Goal: Task Accomplishment & Management: Complete application form

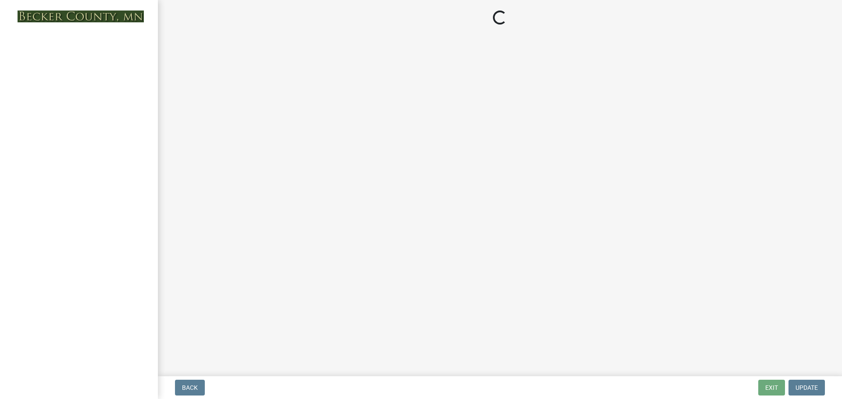
select select "5b8abcc6-67f7-49fb-8f25-c295ccc2b339"
select select "ba56d9f6-ced5-4c38-bdcc-33bfa85ac6de"
select select "4f5e2784-8c40-49a3-b0e9-8f1a3cbab4f4"
select select "ebb33175-329d-4f8e-9ee0-a71ca57f3362"
select select "11c1c089-3b44-43c0-9549-3c9eeea2451f"
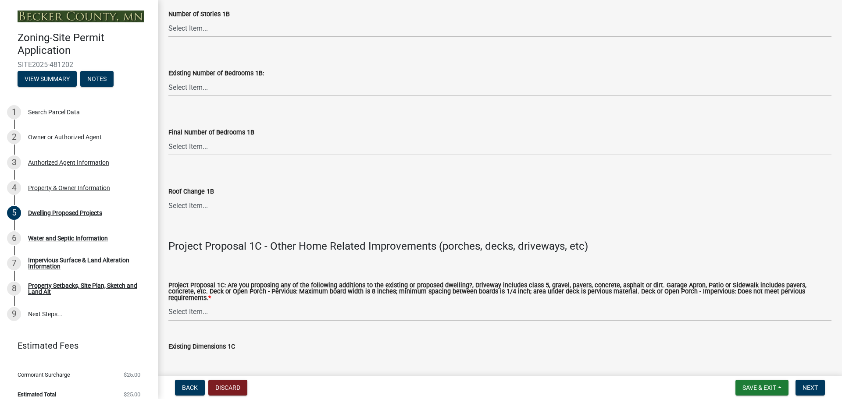
scroll to position [1403, 0]
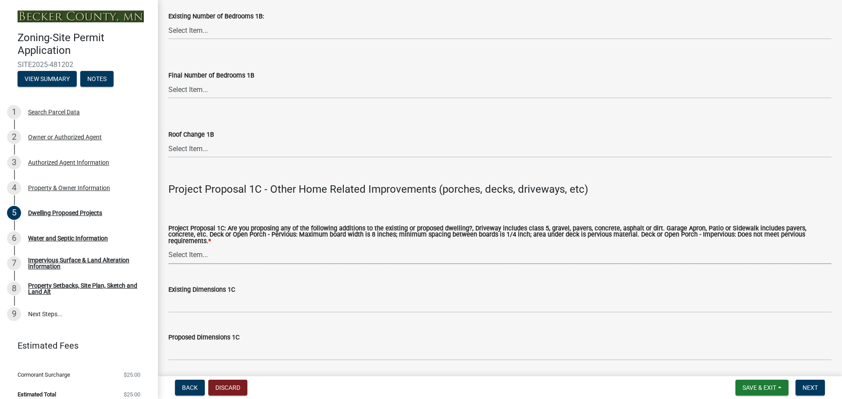
click at [248, 253] on select "Select Item... N/A Driveway Garage Apron Home Patio Sidewalk Deck - Pervious De…" at bounding box center [499, 255] width 663 height 18
click at [168, 246] on select "Select Item... N/A Driveway Garage Apron Home Patio Sidewalk Deck - Pervious De…" at bounding box center [499, 255] width 663 height 18
select select "0ceb8b90-6e92-4b1f-be25-acba4c819eff"
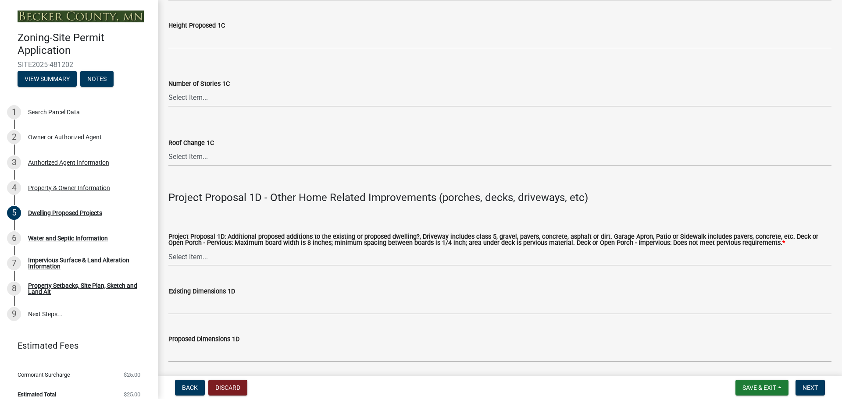
scroll to position [1798, 0]
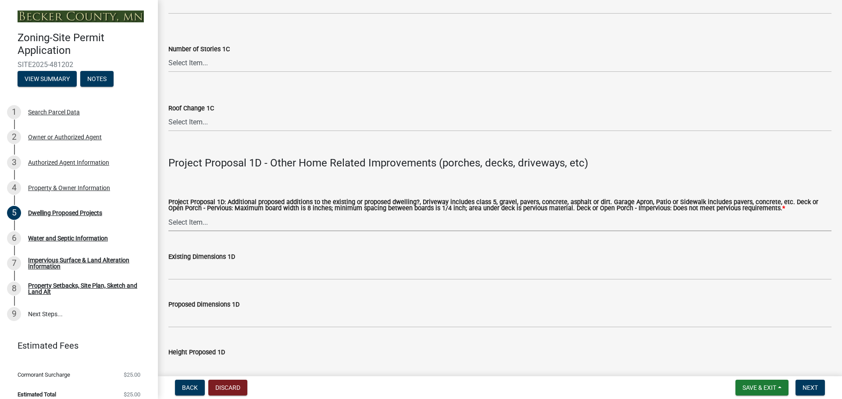
click at [310, 220] on select "Select Item... N/A Driveway Garage Apron Home Patio Sidewalk Deck - Pervious De…" at bounding box center [499, 223] width 663 height 18
click at [168, 214] on select "Select Item... N/A Driveway Garage Apron Home Patio Sidewalk Deck - Pervious De…" at bounding box center [499, 223] width 663 height 18
select select "ab9119d1-7da9-49c4-9fac-8c142204c89d"
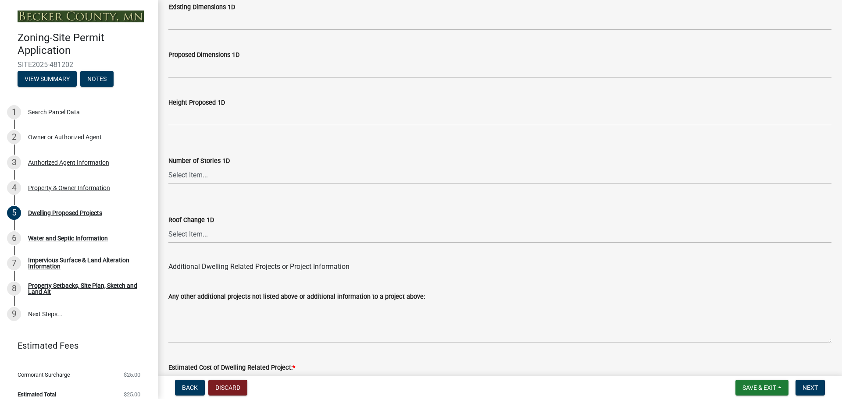
scroll to position [2103, 0]
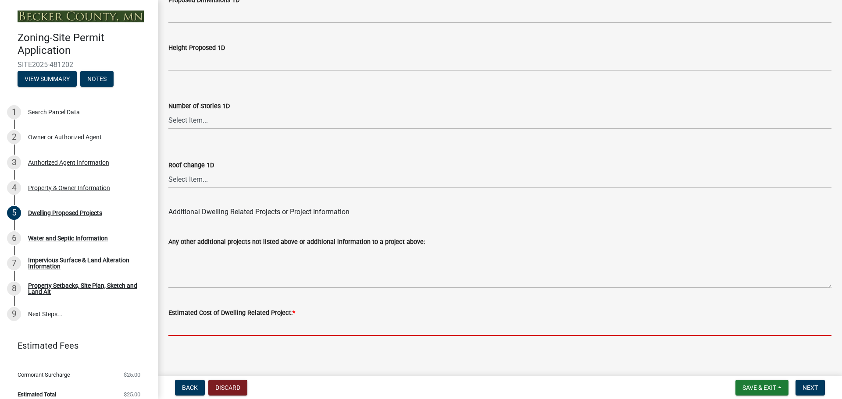
click at [232, 330] on input "text" at bounding box center [499, 327] width 663 height 18
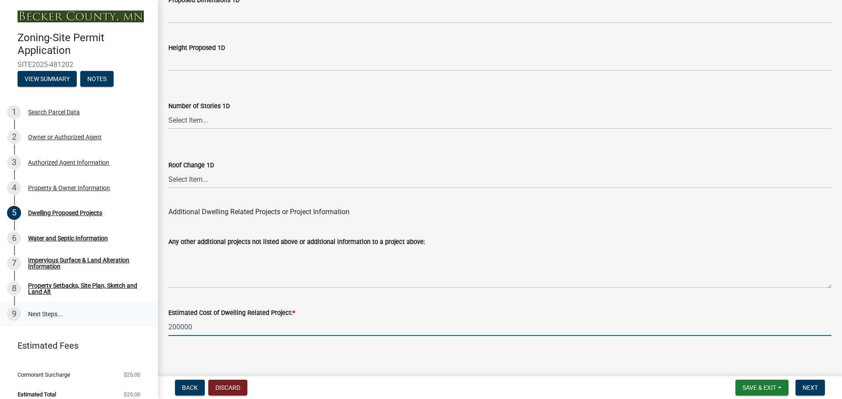
drag, startPoint x: 195, startPoint y: 324, endPoint x: 114, endPoint y: 316, distance: 80.7
click at [114, 316] on div "Zoning-Site Permit Application SITE2025-481202 View Summary Notes 1 Search Parc…" at bounding box center [421, 199] width 842 height 399
click at [180, 321] on input "250000" at bounding box center [499, 327] width 663 height 18
type input "250000"
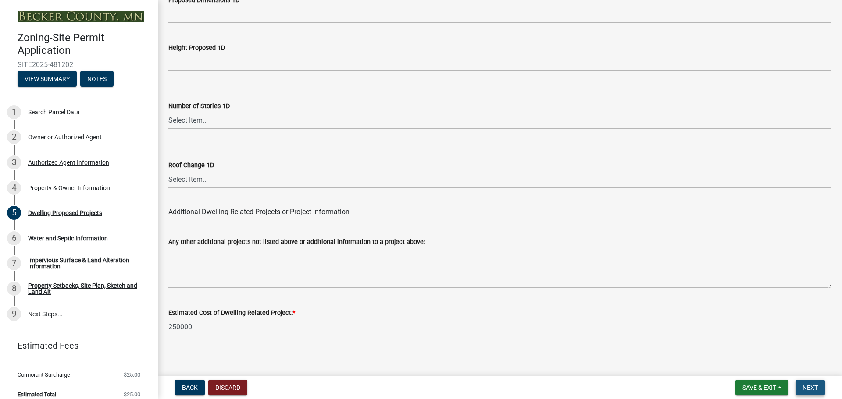
click at [807, 389] on span "Next" at bounding box center [809, 388] width 15 height 7
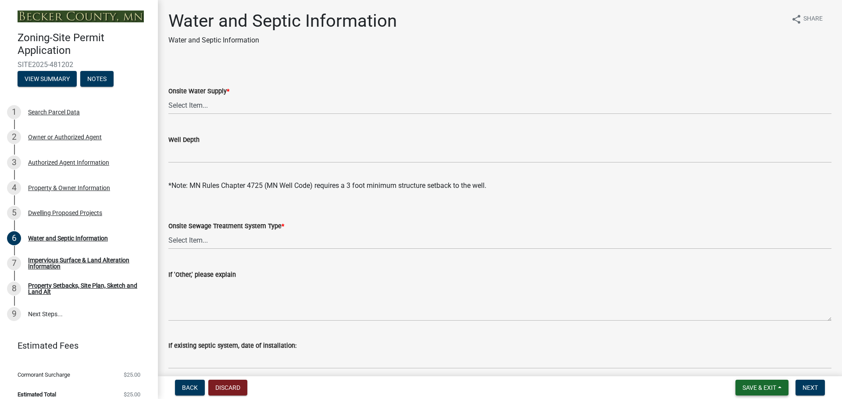
click at [757, 385] on span "Save & Exit" at bounding box center [759, 388] width 34 height 7
click at [745, 343] on button "Save" at bounding box center [753, 344] width 70 height 21
click at [200, 103] on select "Select Item... Well New Well to be Installed Attached to City Water System No o…" at bounding box center [499, 105] width 663 height 18
click at [168, 96] on select "Select Item... Well New Well to be Installed Attached to City Water System No o…" at bounding box center [499, 105] width 663 height 18
select select "9c51a48b-0bee-4836-8d5c-beab6e77ad2a"
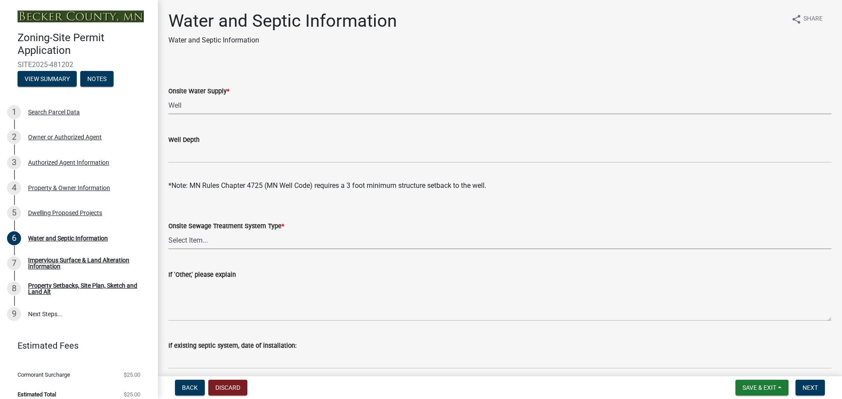
click at [339, 242] on select "Select Item... No existing or proposed septic Proposed New or Corrected Septic …" at bounding box center [499, 241] width 663 height 18
click at [168, 232] on select "Select Item... No existing or proposed septic Proposed New or Corrected Septic …" at bounding box center [499, 241] width 663 height 18
select select "4828487e-2007-429b-991d-671fae0459c9"
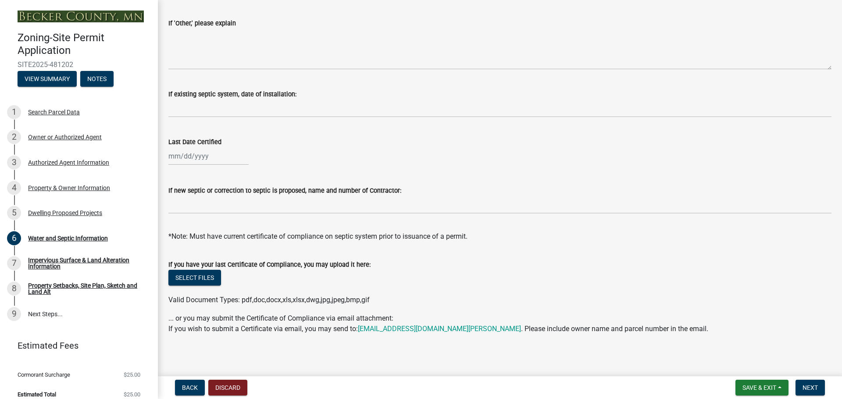
scroll to position [254, 0]
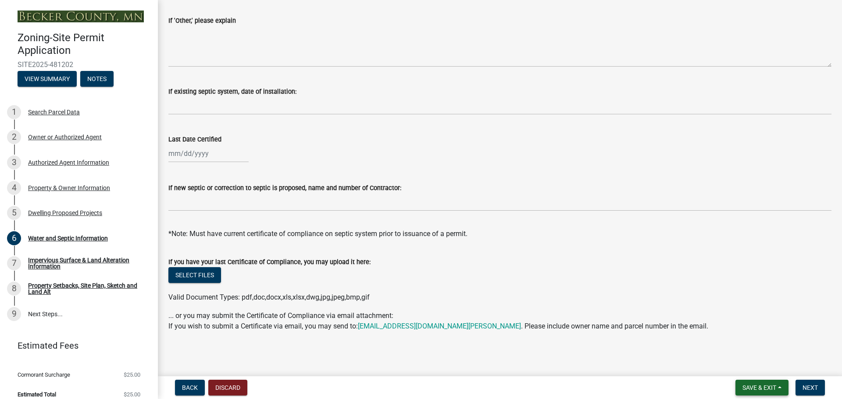
click at [752, 386] on span "Save & Exit" at bounding box center [759, 388] width 34 height 7
click at [739, 345] on button "Save" at bounding box center [753, 344] width 70 height 21
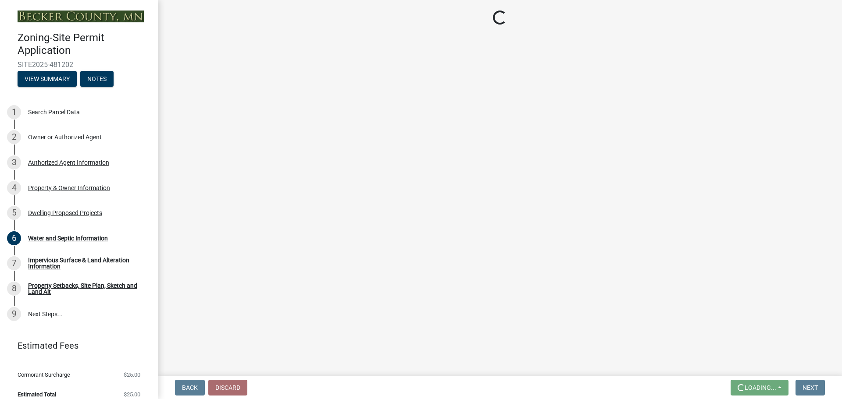
scroll to position [0, 0]
select select "9c51a48b-0bee-4836-8d5c-beab6e77ad2a"
select select "4828487e-2007-429b-991d-671fae0459c9"
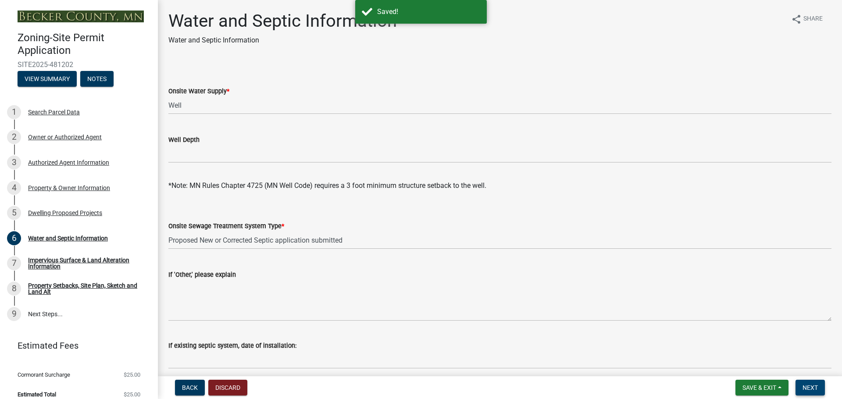
click at [806, 387] on span "Next" at bounding box center [809, 388] width 15 height 7
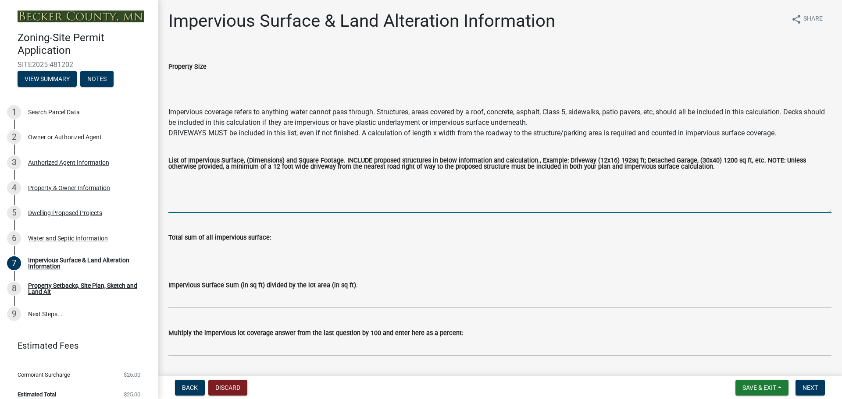
click at [206, 210] on textarea "List of Impervious Surface, (Dimensions) and Square Footage. INCLUDE proposed s…" at bounding box center [499, 192] width 663 height 41
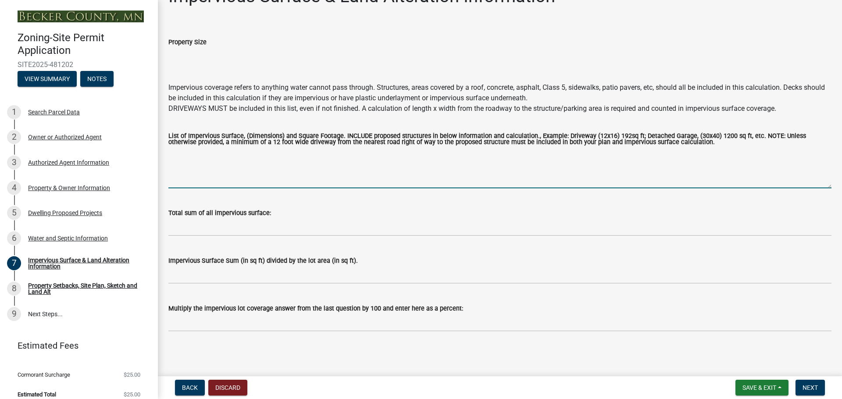
click at [188, 168] on textarea "List of Impervious Surface, (Dimensions) and Square Footage. INCLUDE proposed s…" at bounding box center [499, 167] width 663 height 41
type textarea "$"
type textarea "4"
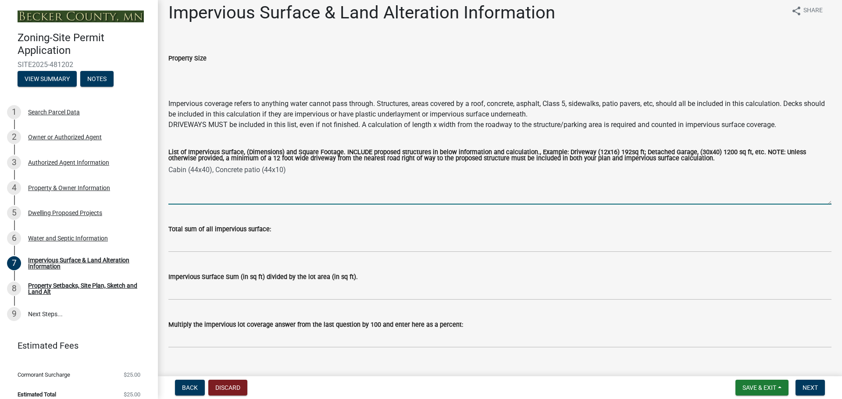
scroll to position [0, 0]
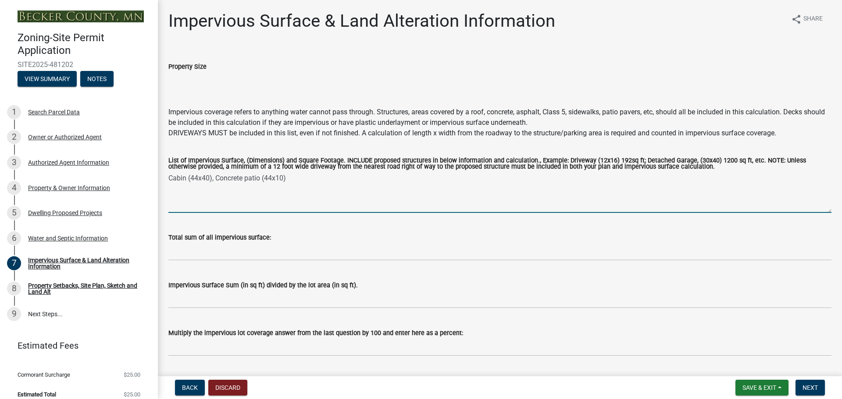
click at [211, 180] on textarea "Cabin (44x40), Concrete patio (44x10)" at bounding box center [499, 192] width 663 height 41
click at [329, 176] on textarea "Cabin (44x40) 1760 sq ft, Concrete patio (44x10)" at bounding box center [499, 192] width 663 height 41
type textarea "Cabin (44x40) 1760 sq ft, Concrete patio (44x10) 440 sq ft"
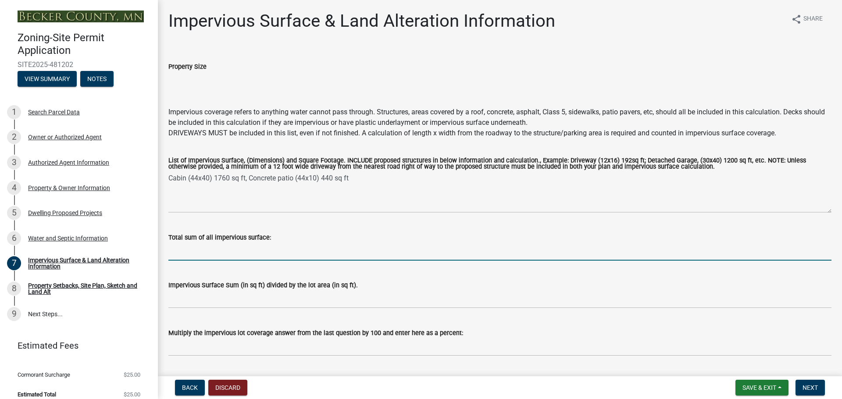
click at [190, 255] on input "Total sum of all impervious surface:" at bounding box center [499, 252] width 663 height 18
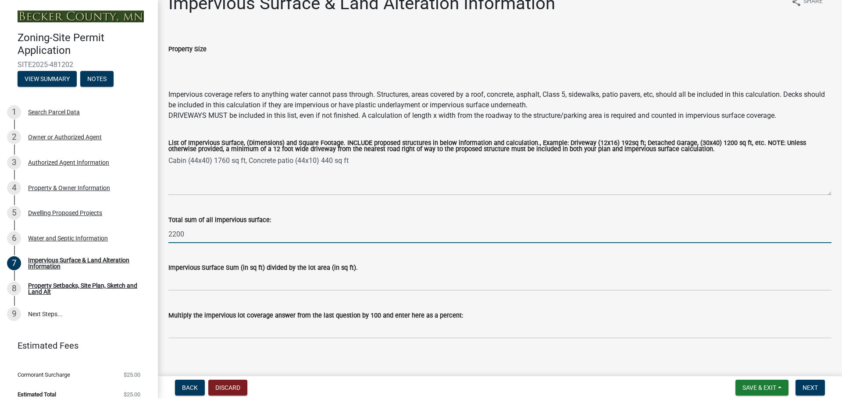
scroll to position [25, 0]
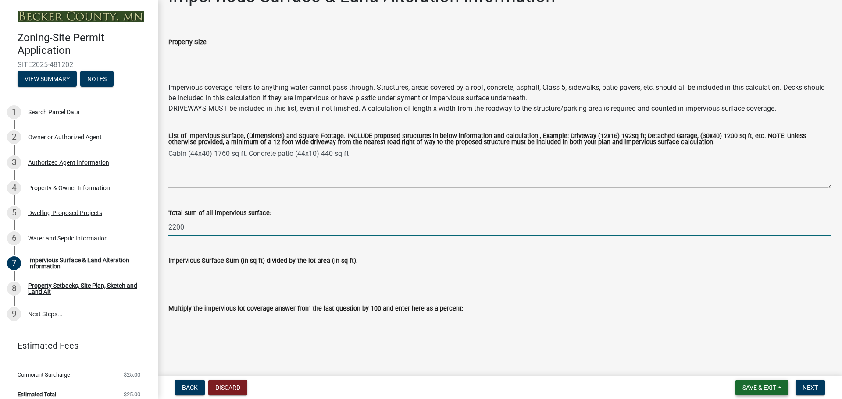
type input "2200"
click at [757, 382] on button "Save & Exit" at bounding box center [761, 388] width 53 height 16
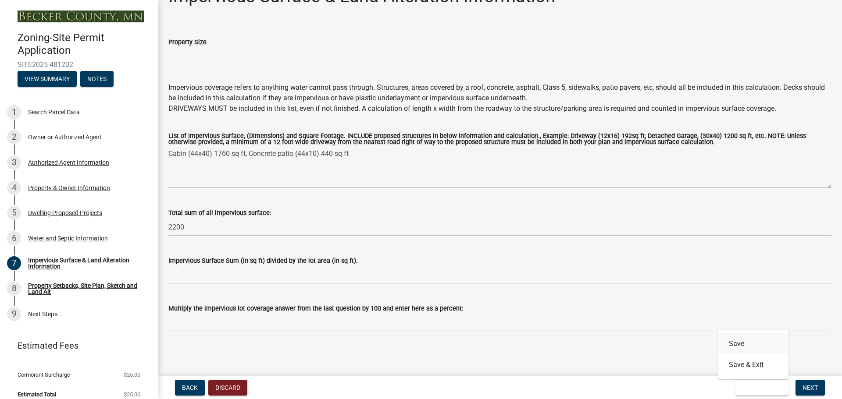
click at [753, 343] on button "Save" at bounding box center [753, 344] width 70 height 21
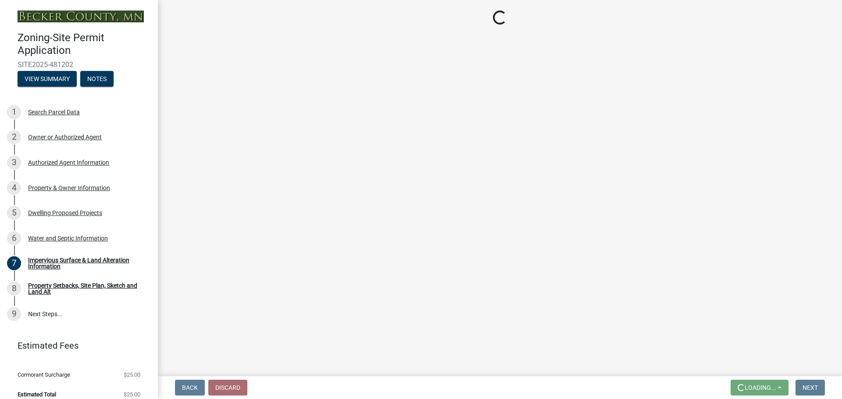
scroll to position [0, 0]
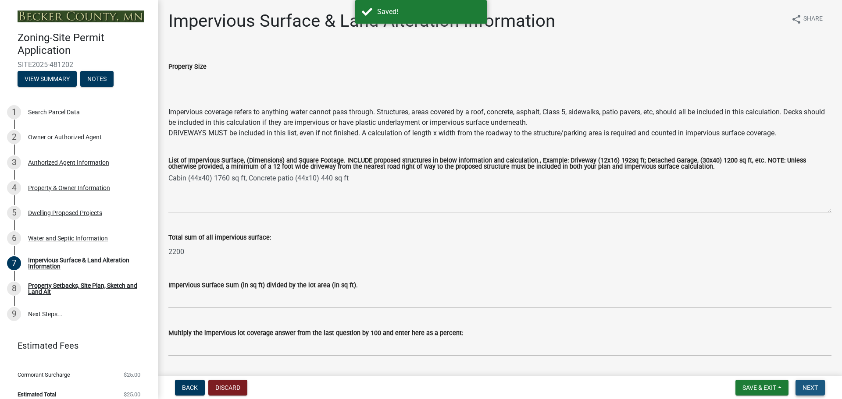
click at [813, 387] on span "Next" at bounding box center [809, 388] width 15 height 7
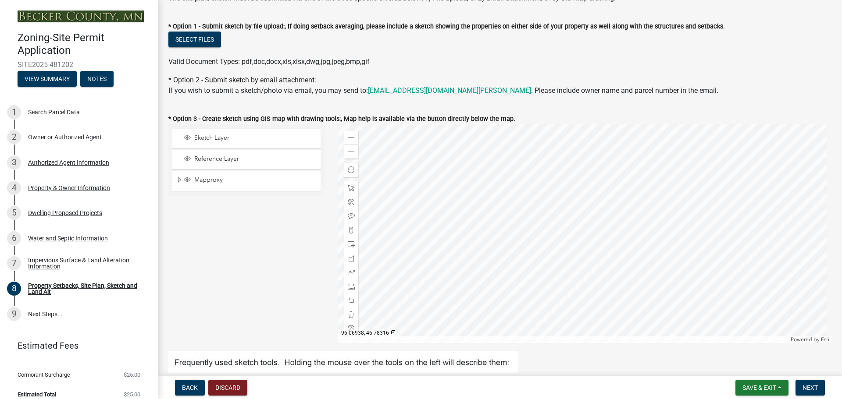
scroll to position [219, 0]
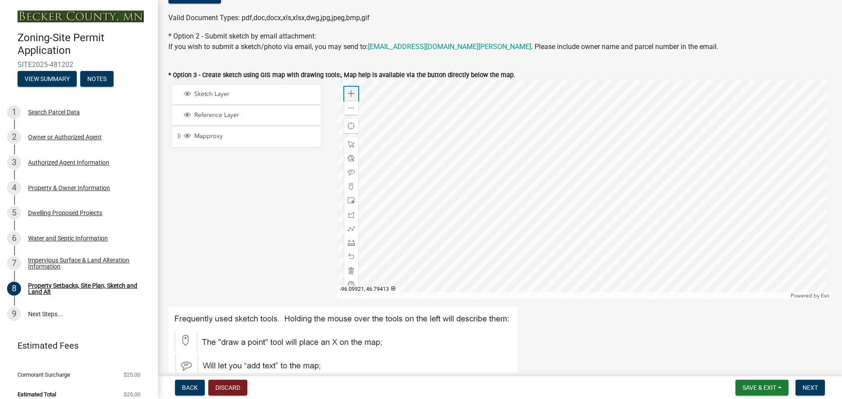
click at [353, 91] on div "Zoom in" at bounding box center [351, 94] width 14 height 14
click at [620, 180] on div at bounding box center [585, 189] width 494 height 219
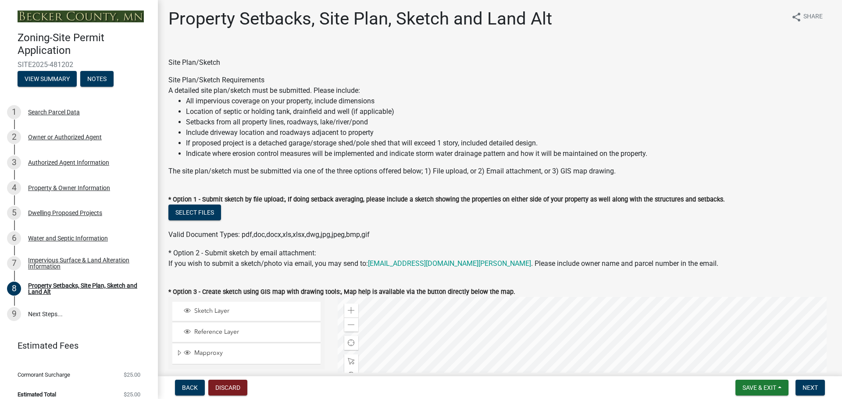
scroll to position [0, 0]
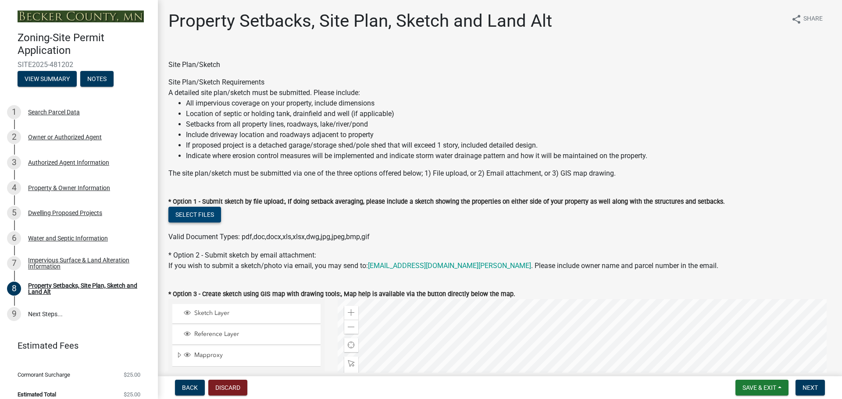
click at [192, 212] on button "Select files" at bounding box center [194, 215] width 53 height 16
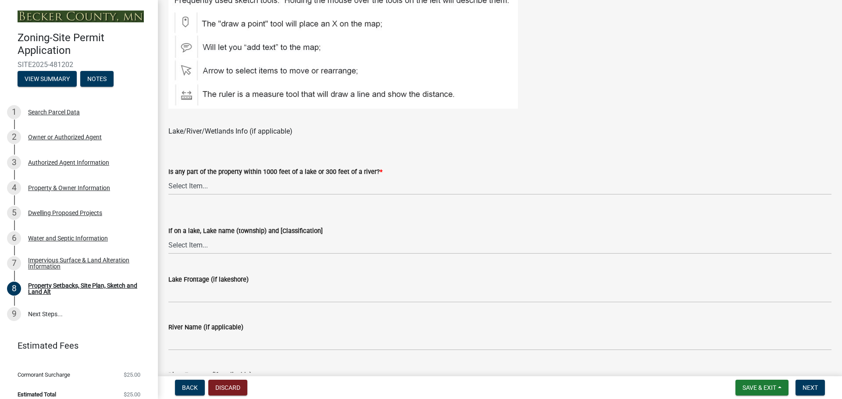
scroll to position [614, 0]
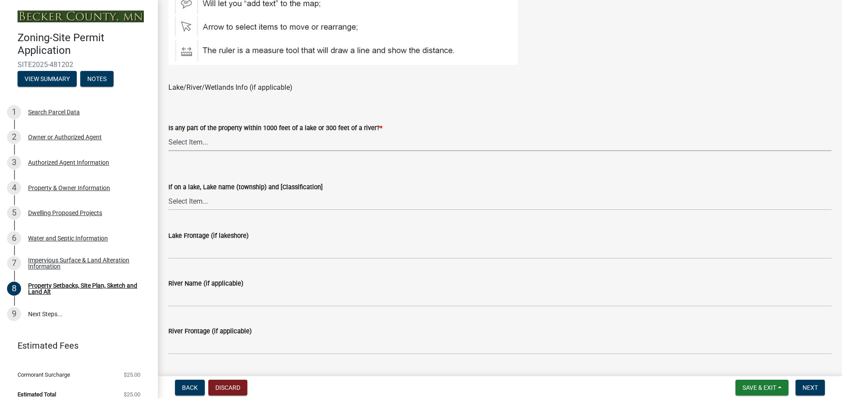
click at [265, 147] on select "Select Item... Shoreland-Riparian (Property is bordering a lake, river or strea…" at bounding box center [499, 142] width 663 height 18
click at [168, 133] on select "Select Item... Shoreland-Riparian (Property is bordering a lake, river or strea…" at bounding box center [499, 142] width 663 height 18
select select "bc359128-44fe-43a6-b559-d4174f4d38cf"
click at [254, 205] on select "Select Item... [GEOGRAPHIC_DATA] is not listed below [GEOGRAPHIC_DATA] ([GEOGRA…" at bounding box center [499, 202] width 663 height 18
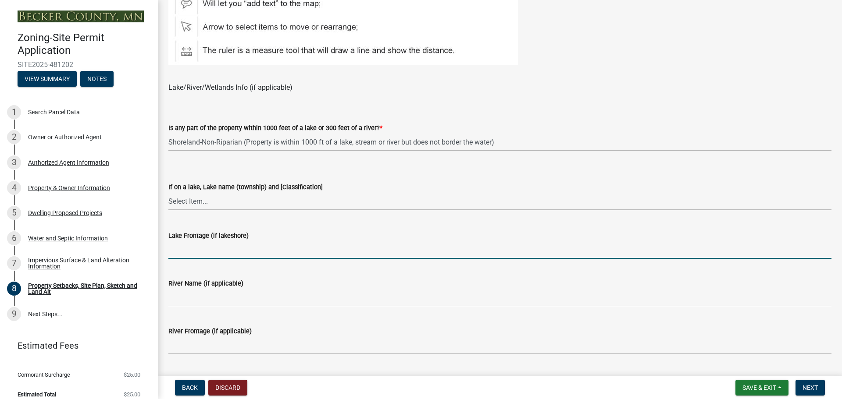
click at [351, 250] on input "Lake Frontage (if lakeshore)" at bounding box center [499, 250] width 663 height 18
click at [225, 203] on select "Select Item... [GEOGRAPHIC_DATA] is not listed below [GEOGRAPHIC_DATA] ([GEOGRA…" at bounding box center [499, 202] width 663 height 18
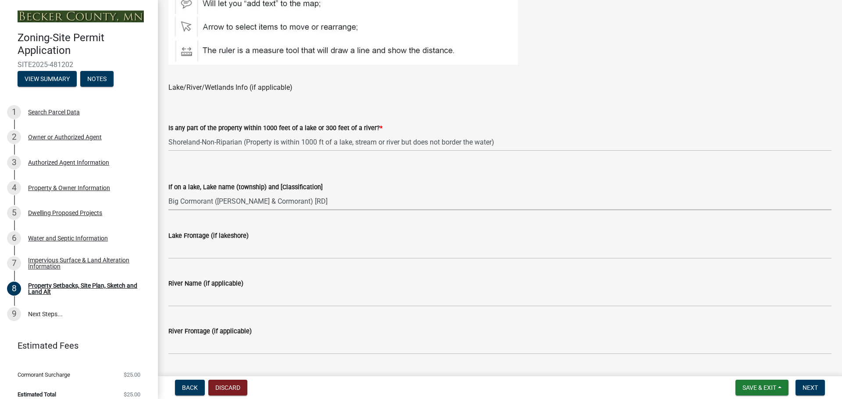
click at [168, 193] on select "Select Item... [GEOGRAPHIC_DATA] is not listed below [GEOGRAPHIC_DATA] ([GEOGRA…" at bounding box center [499, 202] width 663 height 18
select select "23d9b77f-888b-4fb8-92b8-bb321afa0fee"
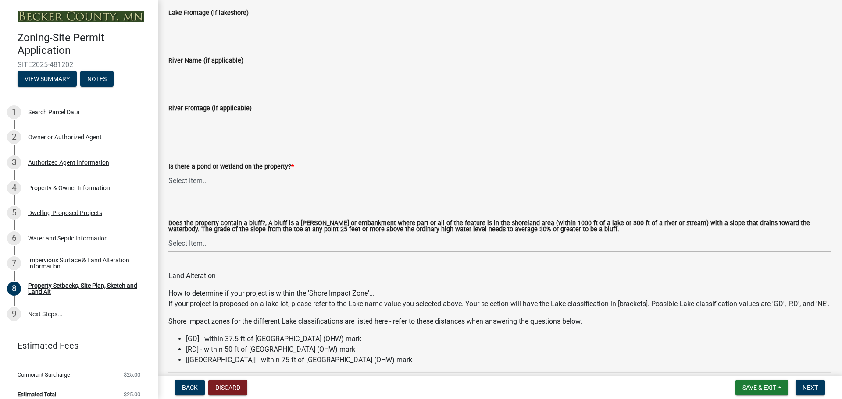
scroll to position [877, 0]
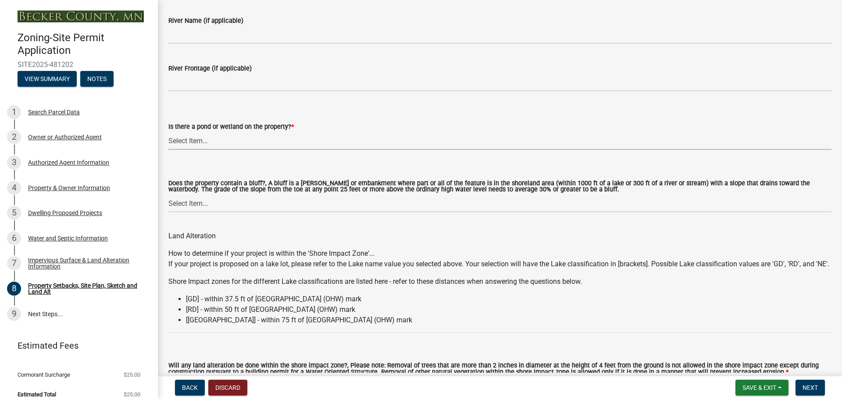
click at [228, 142] on select "Select Item... Yes No" at bounding box center [499, 141] width 663 height 18
click at [168, 132] on select "Select Item... Yes No" at bounding box center [499, 141] width 663 height 18
select select "fd58f24c-a096-4195-863e-b494ea1fd324"
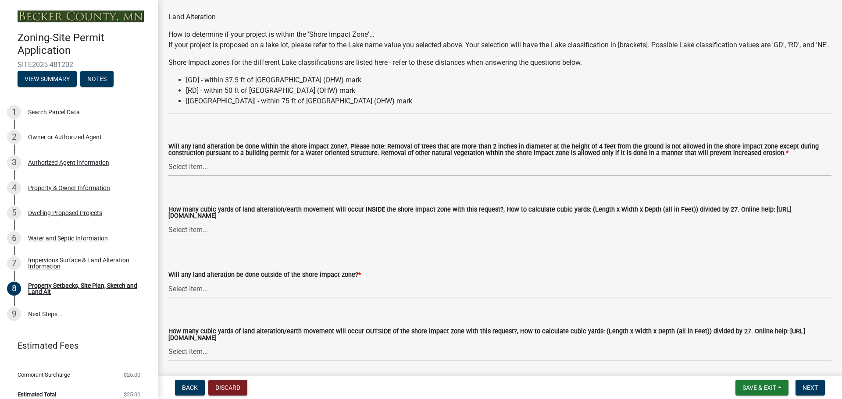
scroll to position [1140, 0]
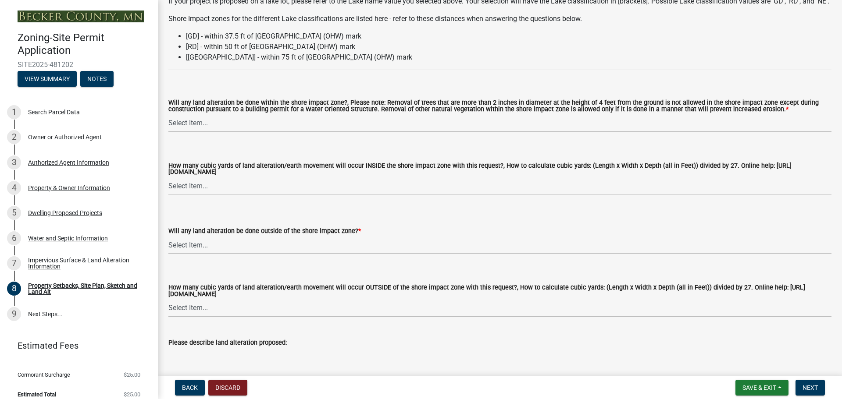
click at [266, 132] on select "Select Item... Yes No N/A" at bounding box center [499, 123] width 663 height 18
click at [168, 125] on select "Select Item... Yes No N/A" at bounding box center [499, 123] width 663 height 18
select select "e8ab2dc3-aa3f-46f3-9b4a-37eb25ad84af"
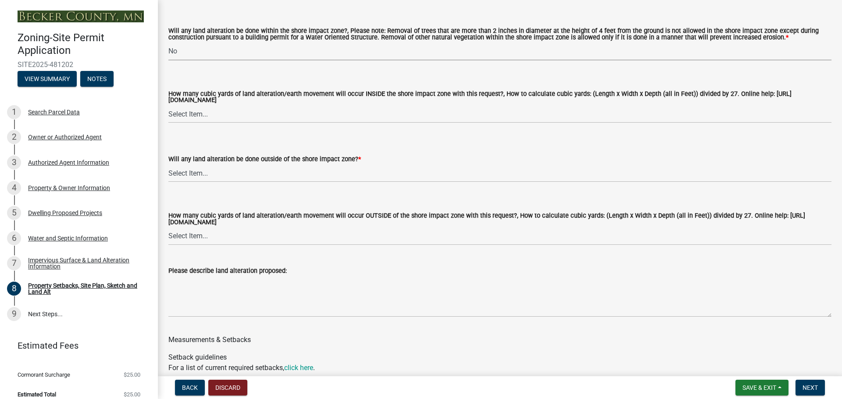
scroll to position [1228, 0]
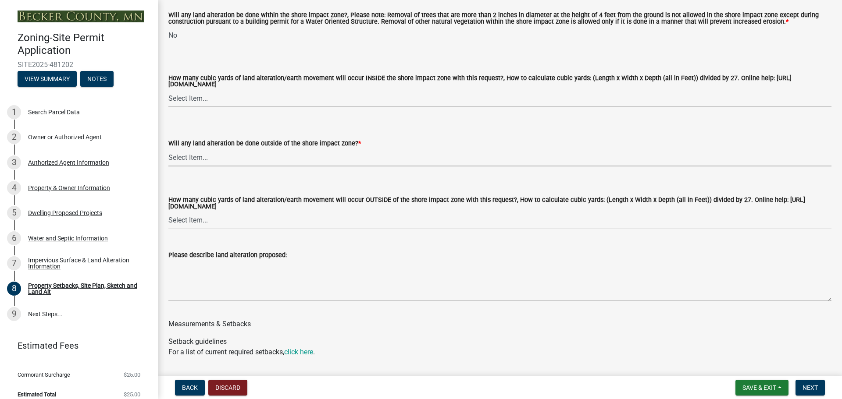
click at [262, 167] on select "Select Item... Yes No N/A" at bounding box center [499, 158] width 663 height 18
click at [168, 160] on select "Select Item... Yes No N/A" at bounding box center [499, 158] width 663 height 18
select select "b98836ba-4715-455d-97ab-be9a9df498a8"
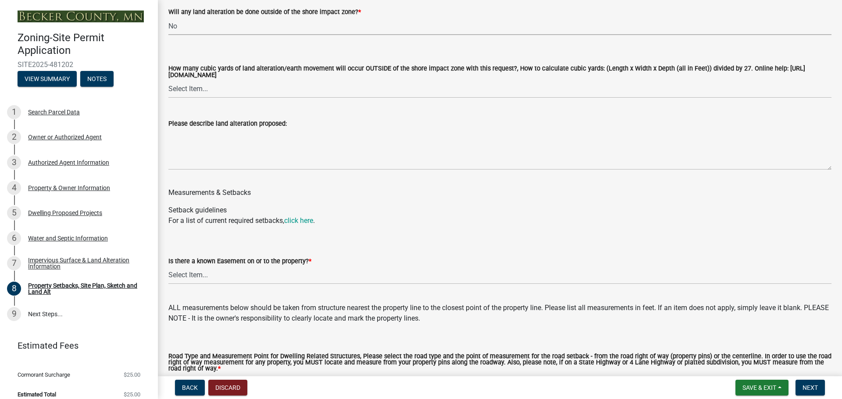
scroll to position [1403, 0]
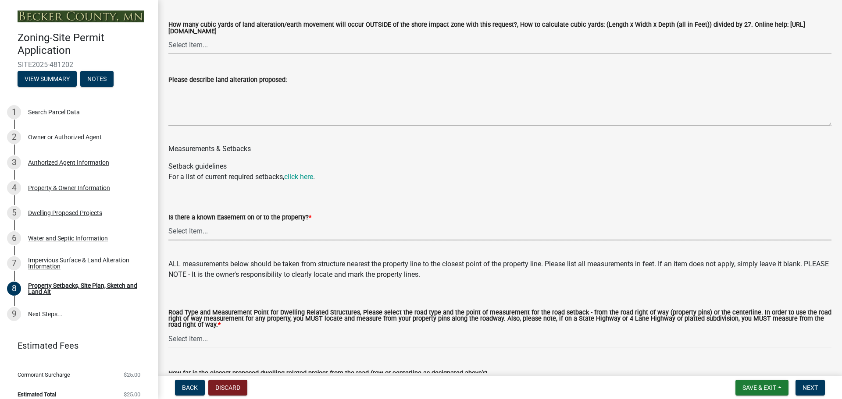
click at [245, 241] on select "Select Item... Yes No" at bounding box center [499, 232] width 663 height 18
click at [168, 235] on select "Select Item... Yes No" at bounding box center [499, 232] width 663 height 18
select select "c8b8ea71-7088-4e87-a493-7bc88cc2835b"
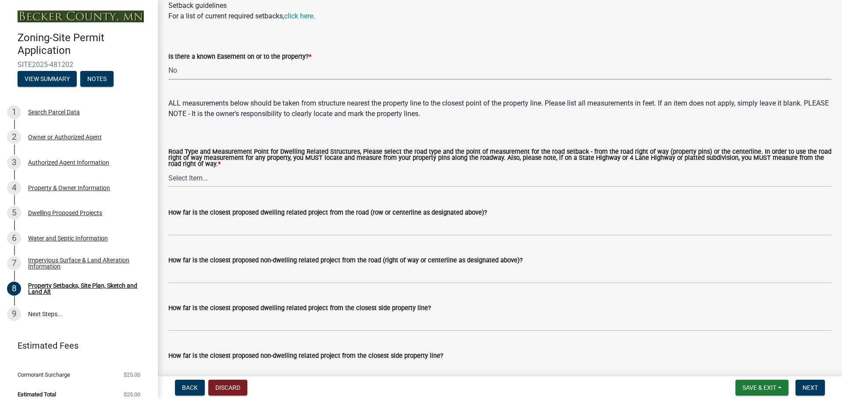
scroll to position [1579, 0]
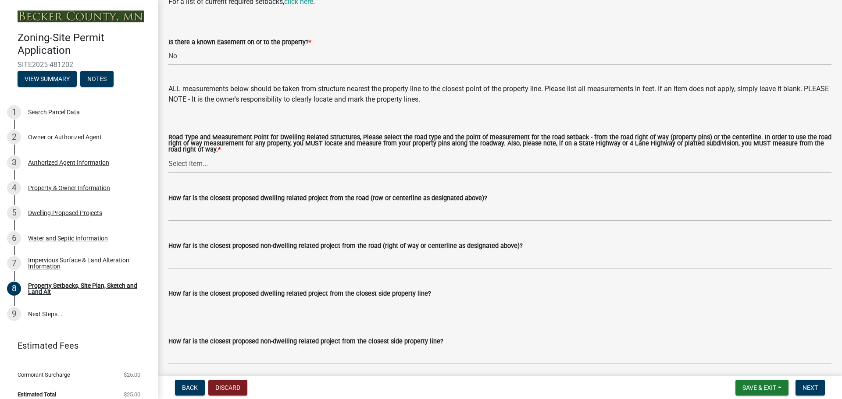
click at [240, 173] on select "Select Item... Private Easement - Right of Way Private Easement - Centerline Pu…" at bounding box center [499, 164] width 663 height 18
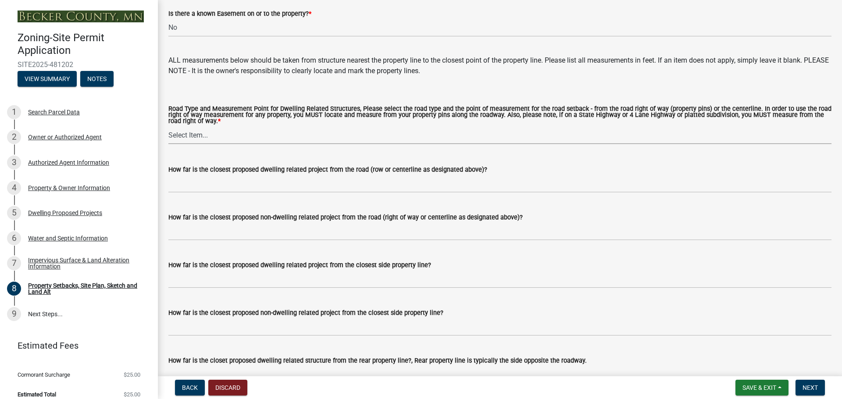
scroll to position [1622, 0]
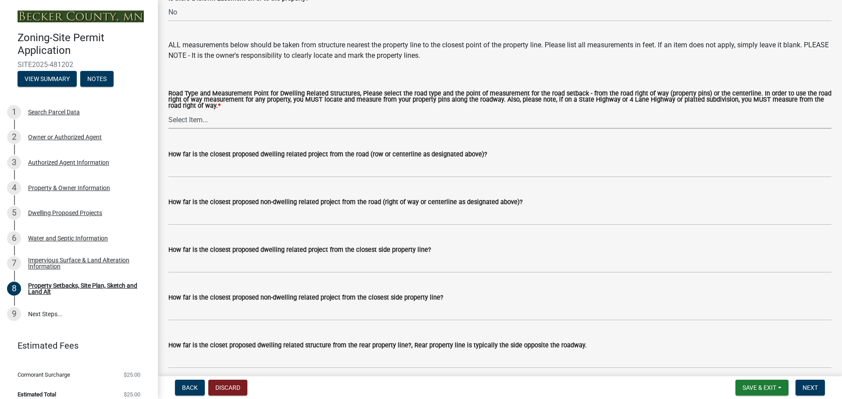
click at [239, 129] on select "Select Item... Private Easement - Right of Way Private Easement - Centerline Pu…" at bounding box center [499, 120] width 663 height 18
click at [168, 124] on select "Select Item... Private Easement - Right of Way Private Easement - Centerline Pu…" at bounding box center [499, 120] width 663 height 18
select select "ff457040-d2bf-49fa-a716-aef4a9c76f60"
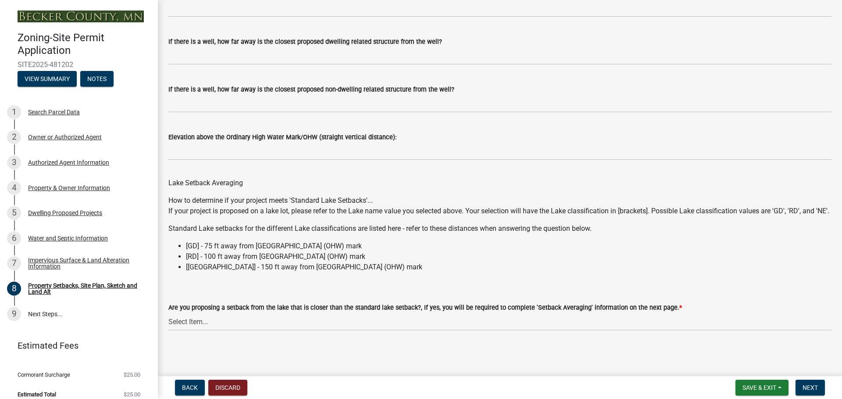
scroll to position [2523, 0]
click at [756, 389] on span "Save & Exit" at bounding box center [759, 388] width 34 height 7
click at [731, 344] on button "Save" at bounding box center [753, 344] width 70 height 21
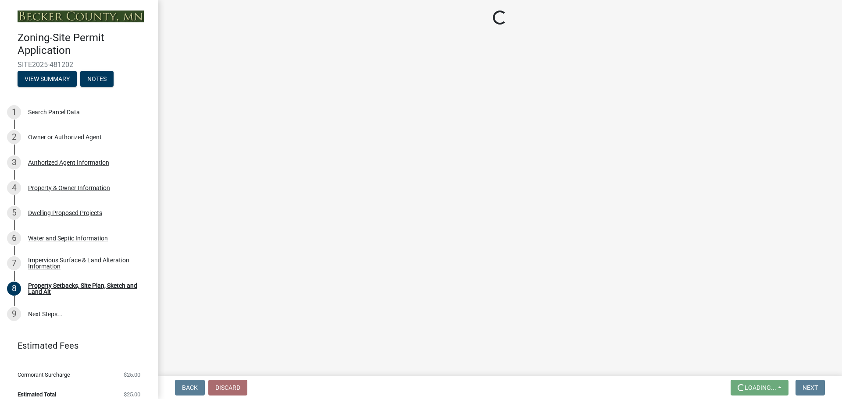
scroll to position [0, 0]
select select "bc359128-44fe-43a6-b559-d4174f4d38cf"
select select "23d9b77f-888b-4fb8-92b8-bb321afa0fee"
select select "fd58f24c-a096-4195-863e-b494ea1fd324"
select select "e8ab2dc3-aa3f-46f3-9b4a-37eb25ad84af"
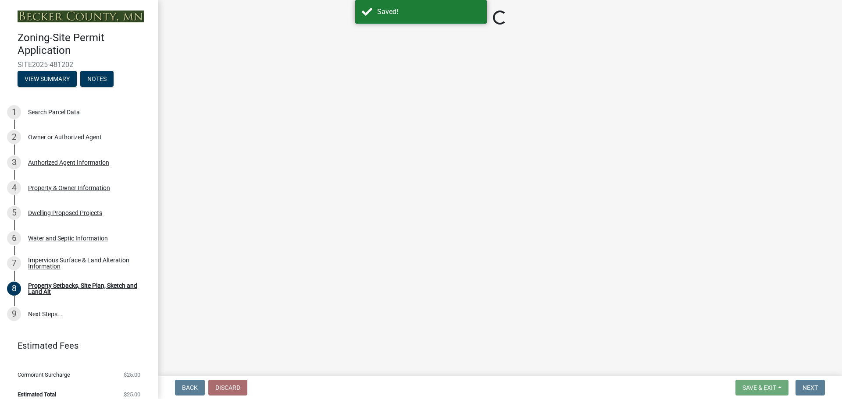
select select "b98836ba-4715-455d-97ab-be9a9df498a8"
select select "c8b8ea71-7088-4e87-a493-7bc88cc2835b"
select select "ff457040-d2bf-49fa-a716-aef4a9c76f60"
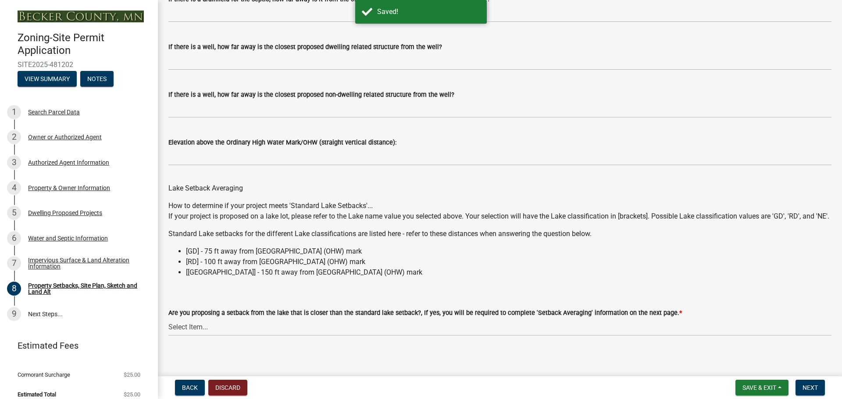
scroll to position [2523, 0]
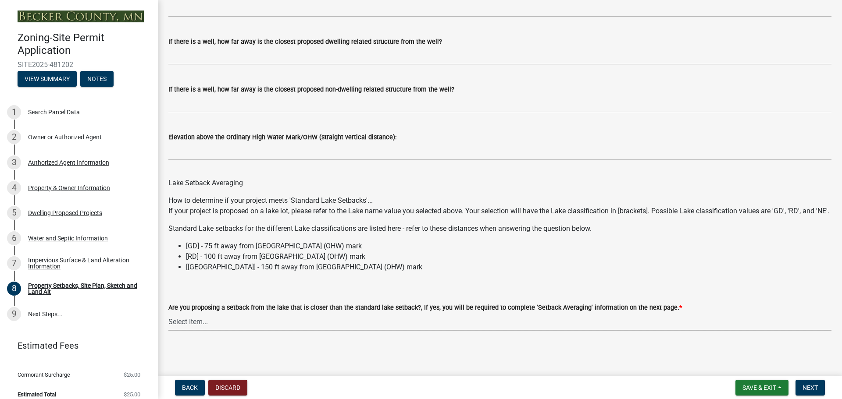
click at [596, 320] on select "Select Item... Yes No N/A" at bounding box center [499, 322] width 663 height 18
click at [168, 313] on select "Select Item... Yes No N/A" at bounding box center [499, 322] width 663 height 18
select select "19d13e65-c93d-443e-910a-7a17299544cc"
click at [751, 388] on span "Save & Exit" at bounding box center [759, 388] width 34 height 7
click at [744, 346] on button "Save" at bounding box center [753, 344] width 70 height 21
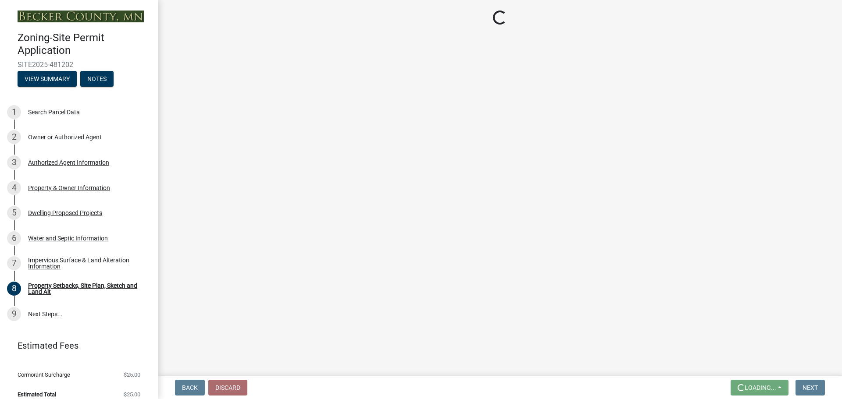
scroll to position [0, 0]
select select "bc359128-44fe-43a6-b559-d4174f4d38cf"
select select "23d9b77f-888b-4fb8-92b8-bb321afa0fee"
select select "fd58f24c-a096-4195-863e-b494ea1fd324"
select select "e8ab2dc3-aa3f-46f3-9b4a-37eb25ad84af"
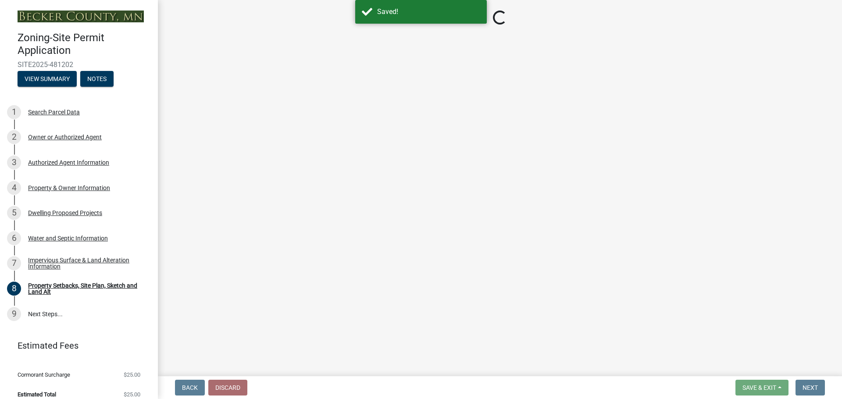
select select "b98836ba-4715-455d-97ab-be9a9df498a8"
select select "c8b8ea71-7088-4e87-a493-7bc88cc2835b"
select select "ff457040-d2bf-49fa-a716-aef4a9c76f60"
select select "19d13e65-c93d-443e-910a-7a17299544cc"
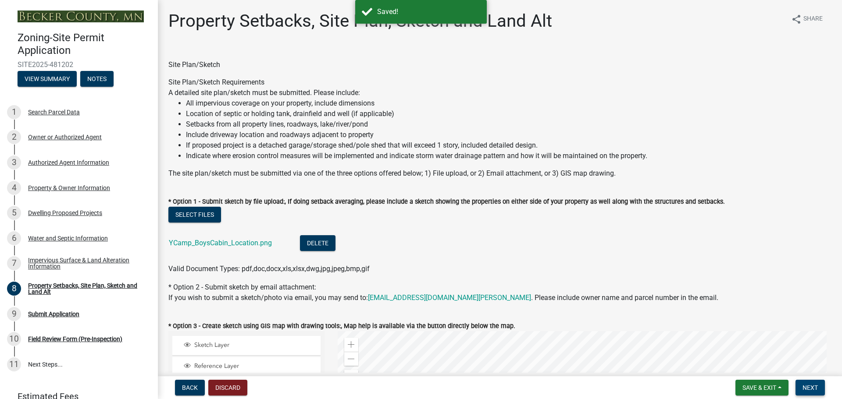
click at [801, 389] on button "Next" at bounding box center [809, 388] width 29 height 16
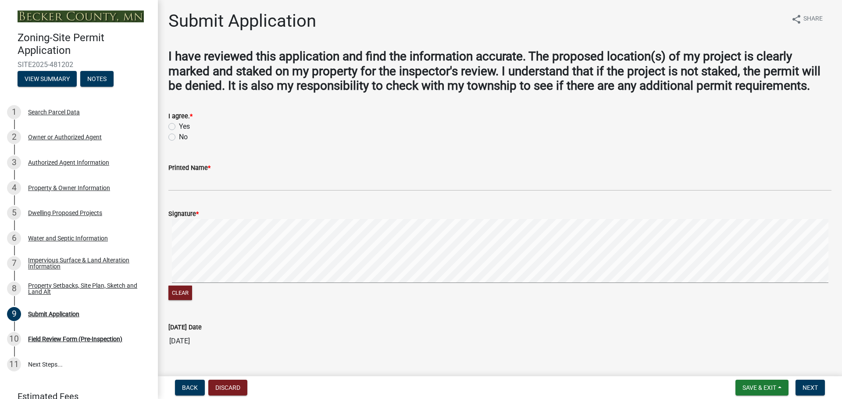
click at [183, 127] on label "Yes" at bounding box center [184, 126] width 11 height 11
click at [183, 127] on input "Yes" at bounding box center [182, 124] width 6 height 6
radio input "true"
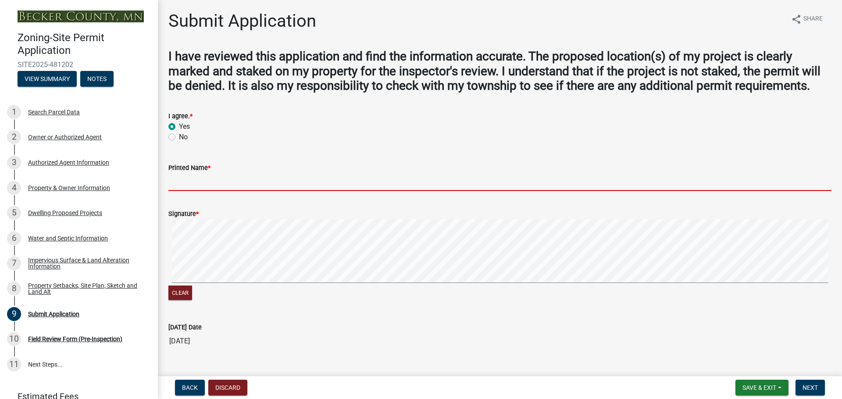
click at [193, 185] on input "Printed Name *" at bounding box center [499, 182] width 663 height 18
type input "[PERSON_NAME]"
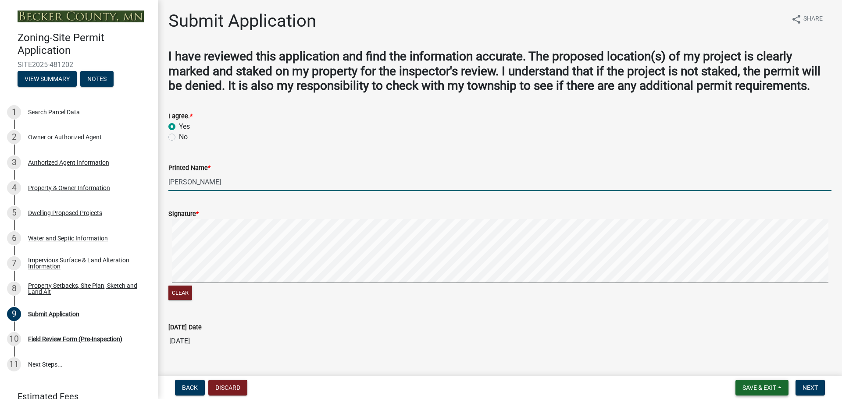
click at [754, 386] on span "Save & Exit" at bounding box center [759, 388] width 34 height 7
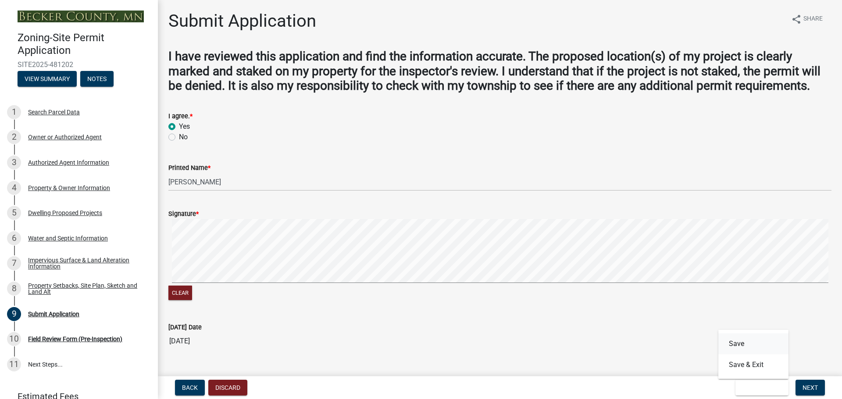
drag, startPoint x: 739, startPoint y: 334, endPoint x: 736, endPoint y: 340, distance: 6.7
click at [739, 334] on button "Save" at bounding box center [753, 344] width 70 height 21
click at [178, 292] on button "Clear" at bounding box center [180, 293] width 24 height 14
click at [171, 296] on button "Clear" at bounding box center [180, 293] width 24 height 14
